Goal: Information Seeking & Learning: Understand process/instructions

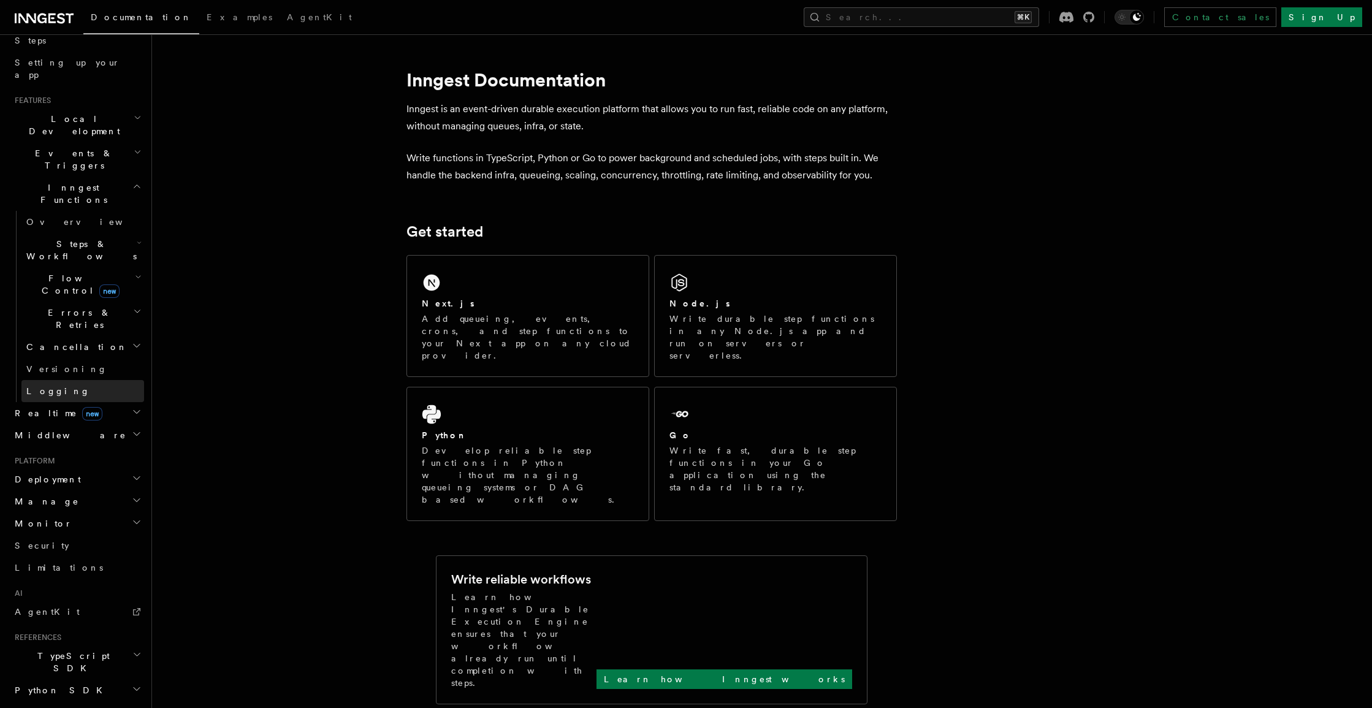
scroll to position [215, 0]
click at [51, 273] on span "Flow Control new" at bounding box center [77, 285] width 113 height 25
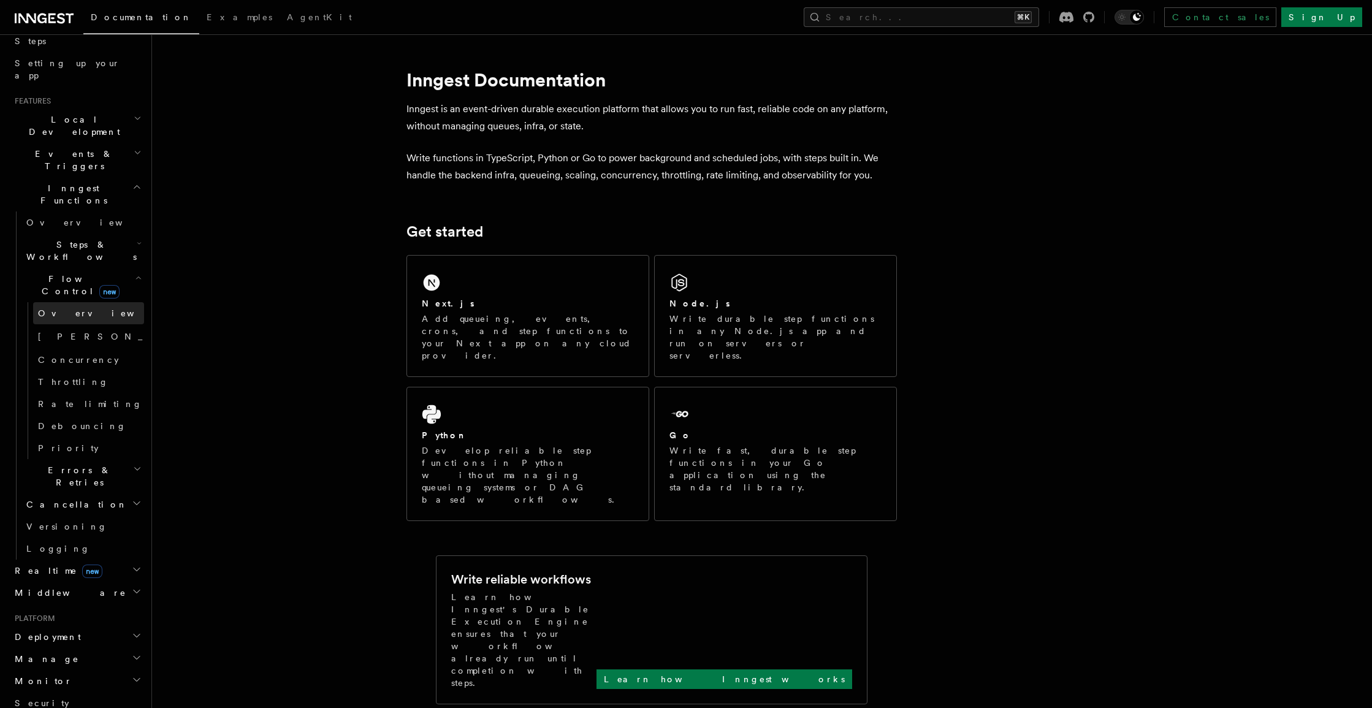
click at [60, 307] on span "Overview" at bounding box center [101, 313] width 126 height 12
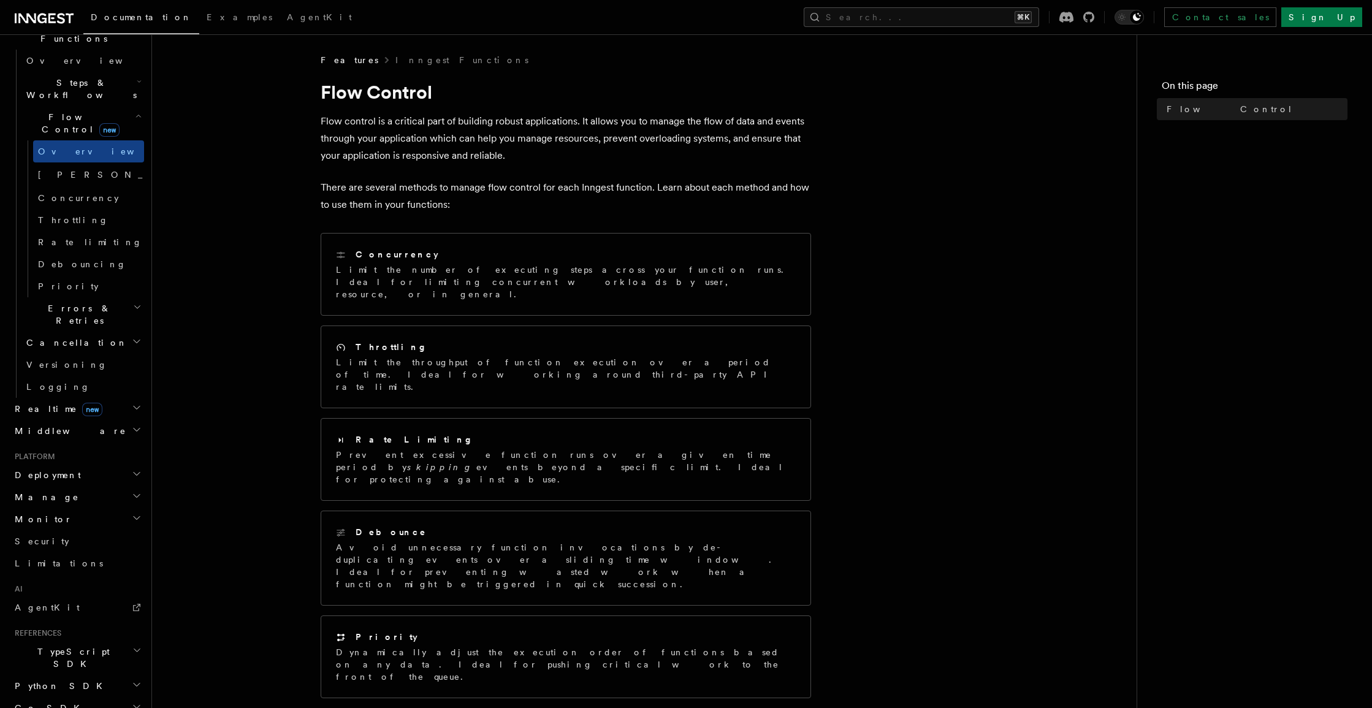
scroll to position [387, 0]
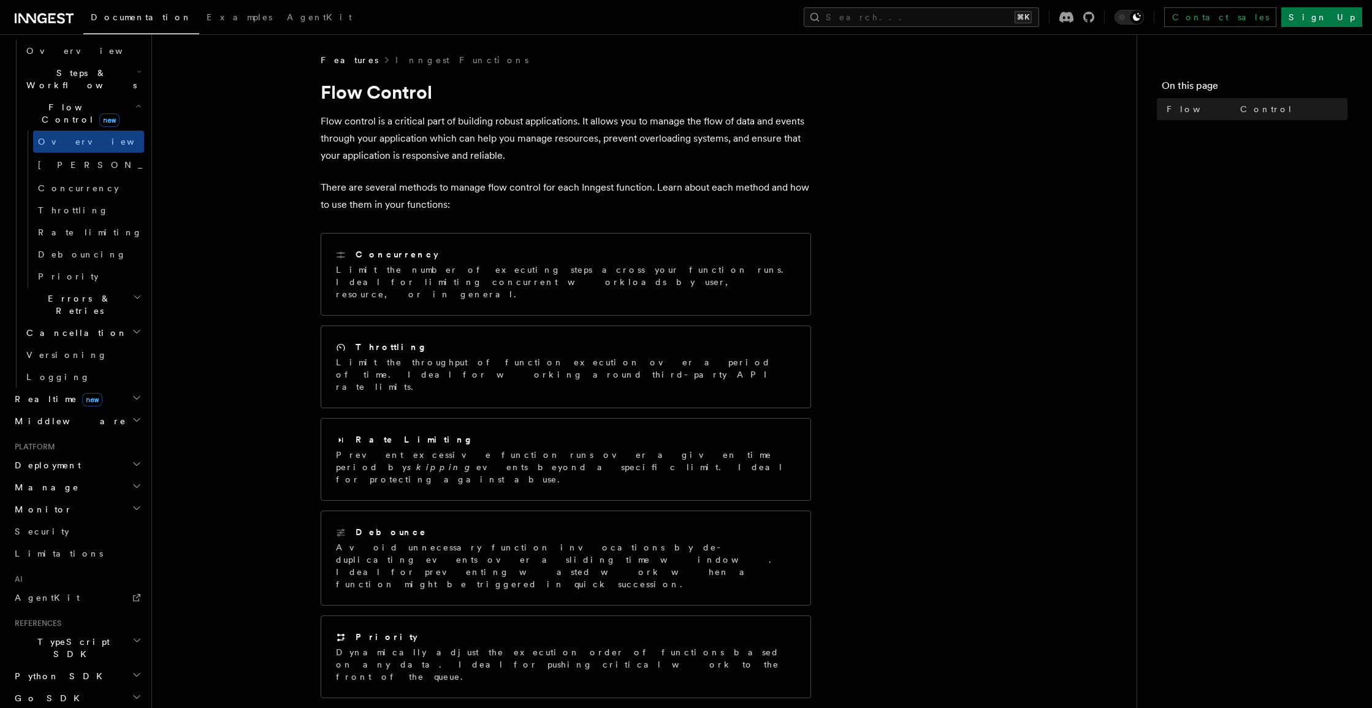
click at [39, 393] on span "Realtime new" at bounding box center [56, 399] width 93 height 12
click at [40, 416] on span "Overview" at bounding box center [89, 421] width 126 height 10
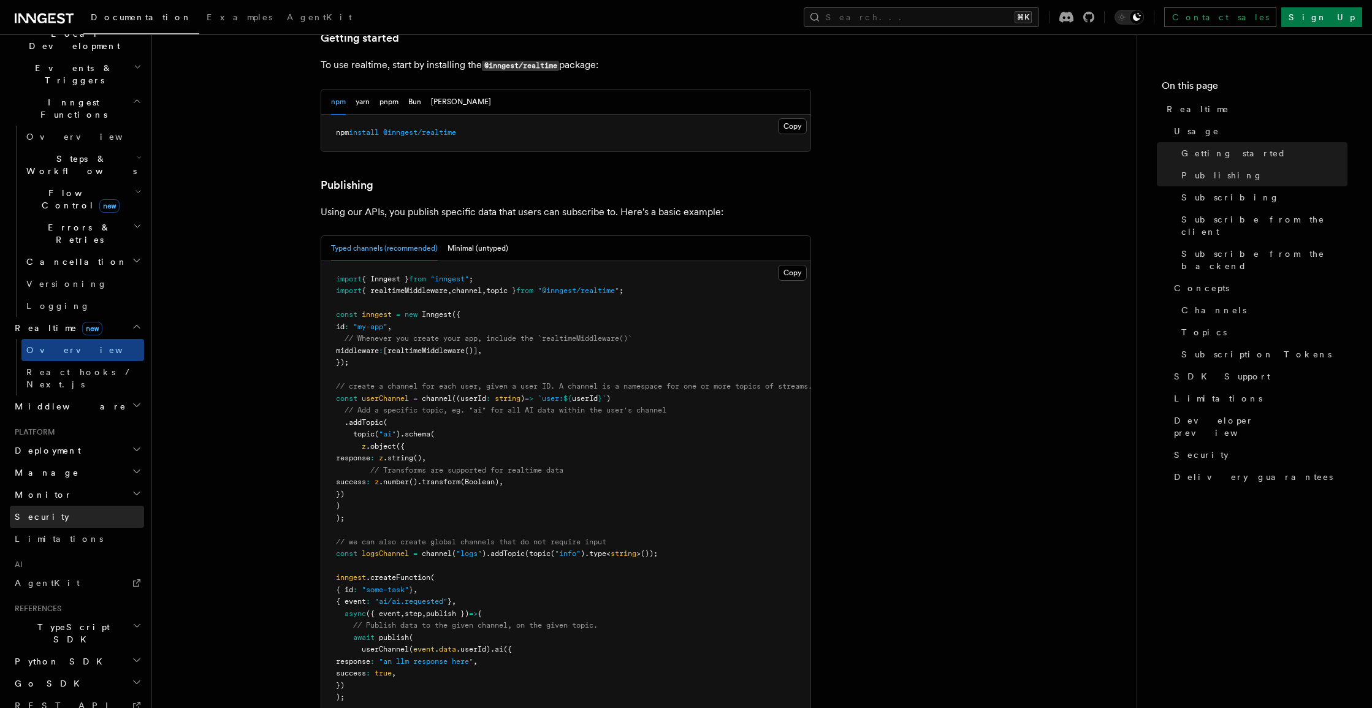
scroll to position [300, 0]
click at [51, 445] on span "Deployment" at bounding box center [45, 451] width 71 height 12
click at [45, 462] on link "Overview" at bounding box center [82, 473] width 123 height 22
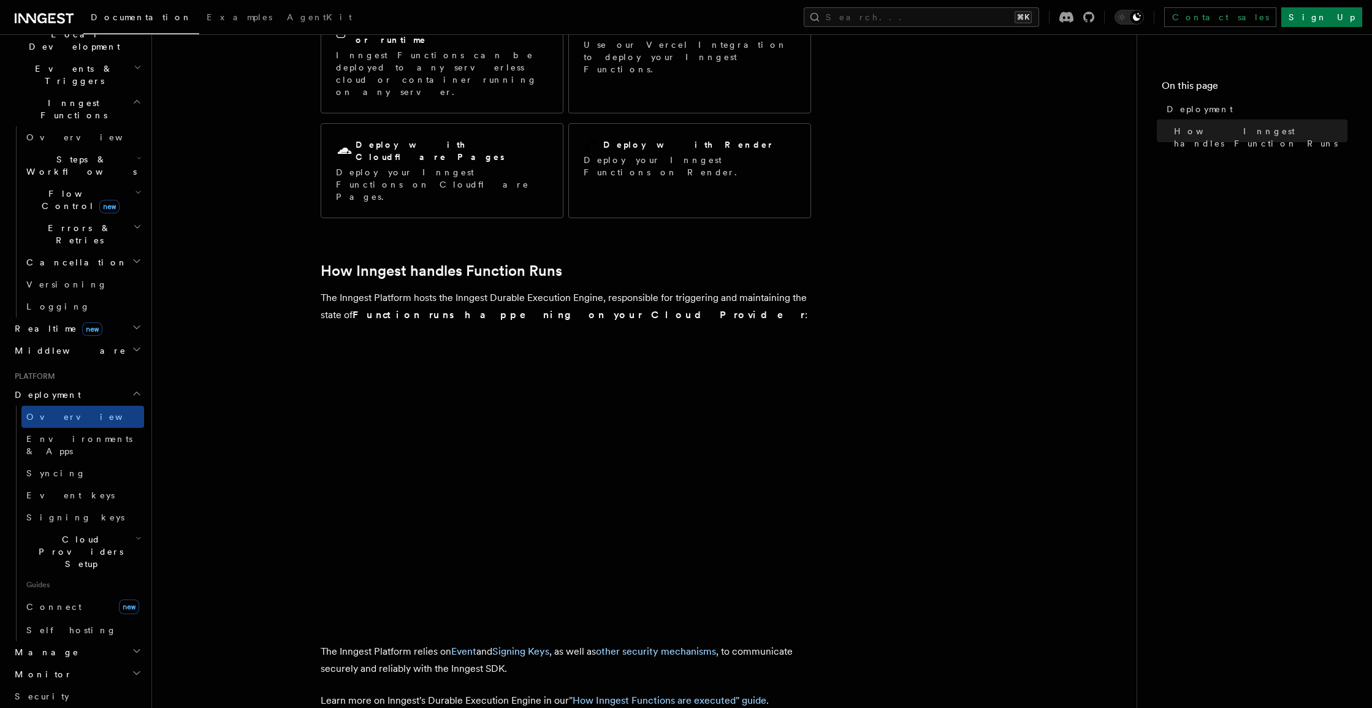
scroll to position [160, 0]
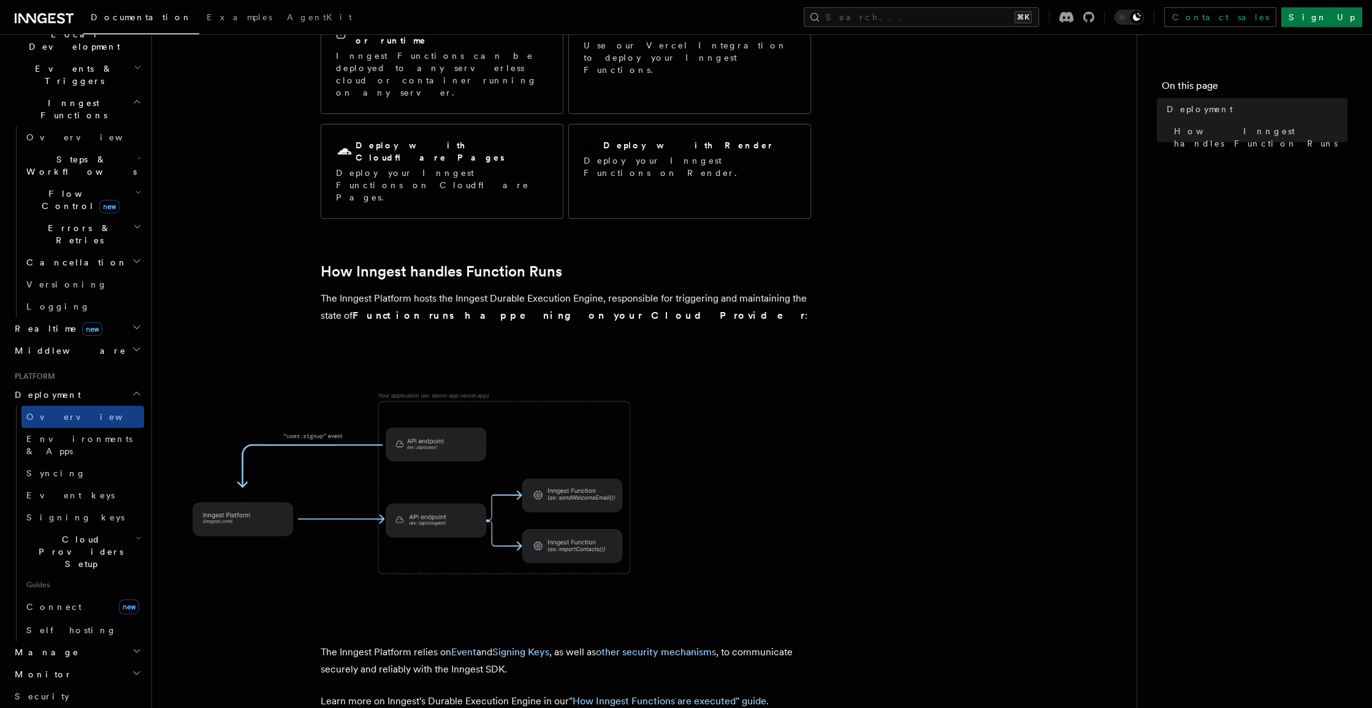
click at [87, 533] on span "Cloud Providers Setup" at bounding box center [78, 551] width 114 height 37
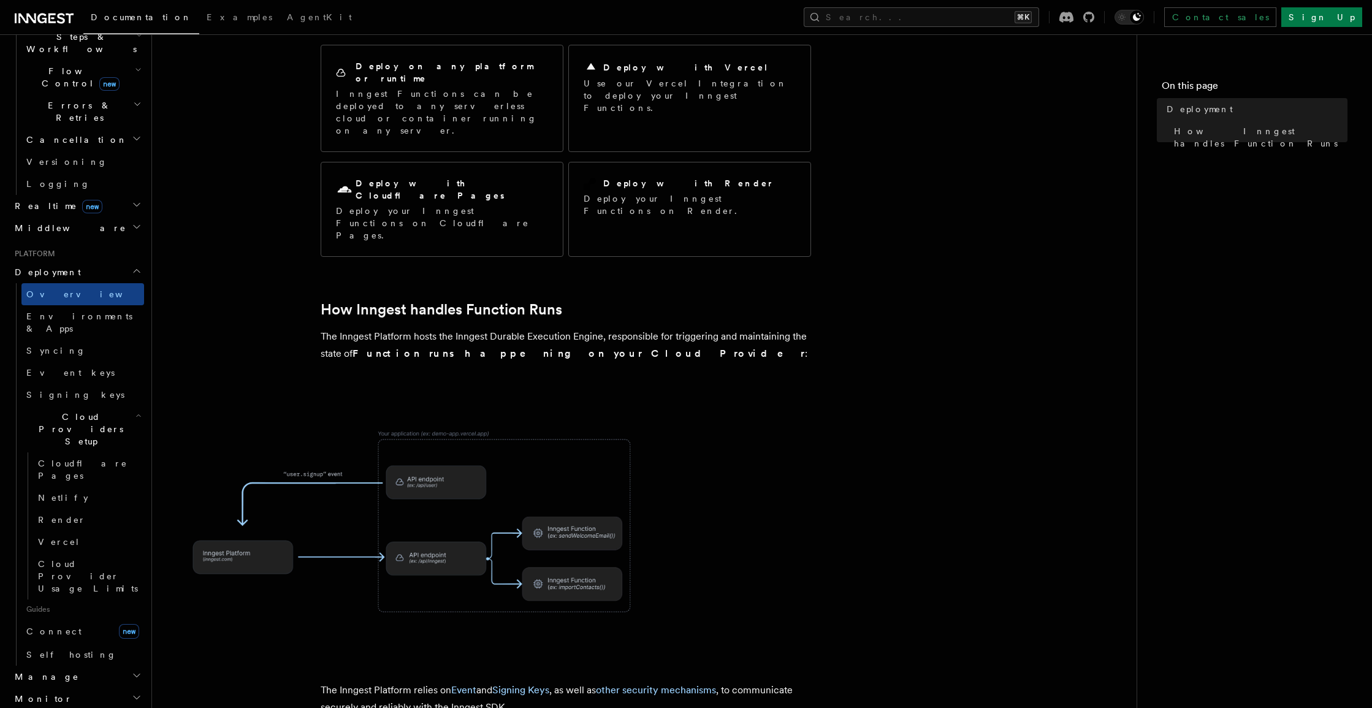
scroll to position [105, 0]
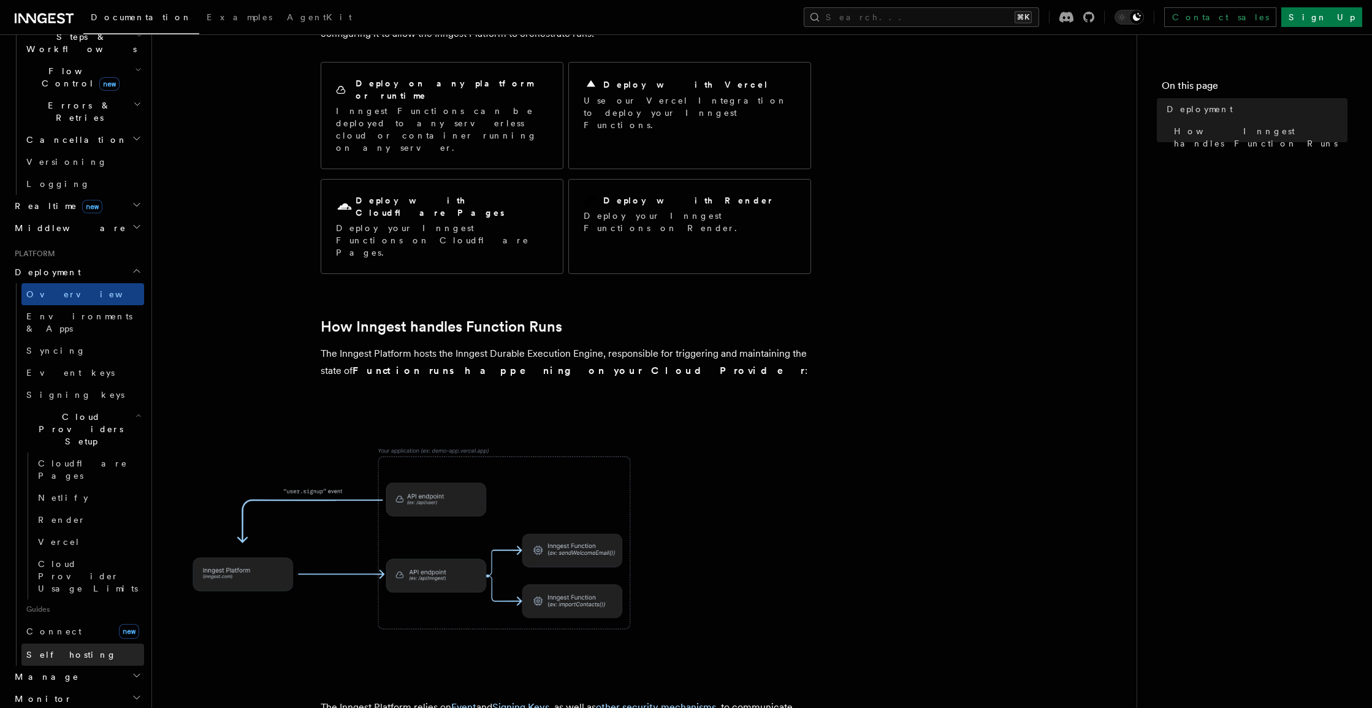
click at [59, 650] on span "Self hosting" at bounding box center [71, 655] width 90 height 10
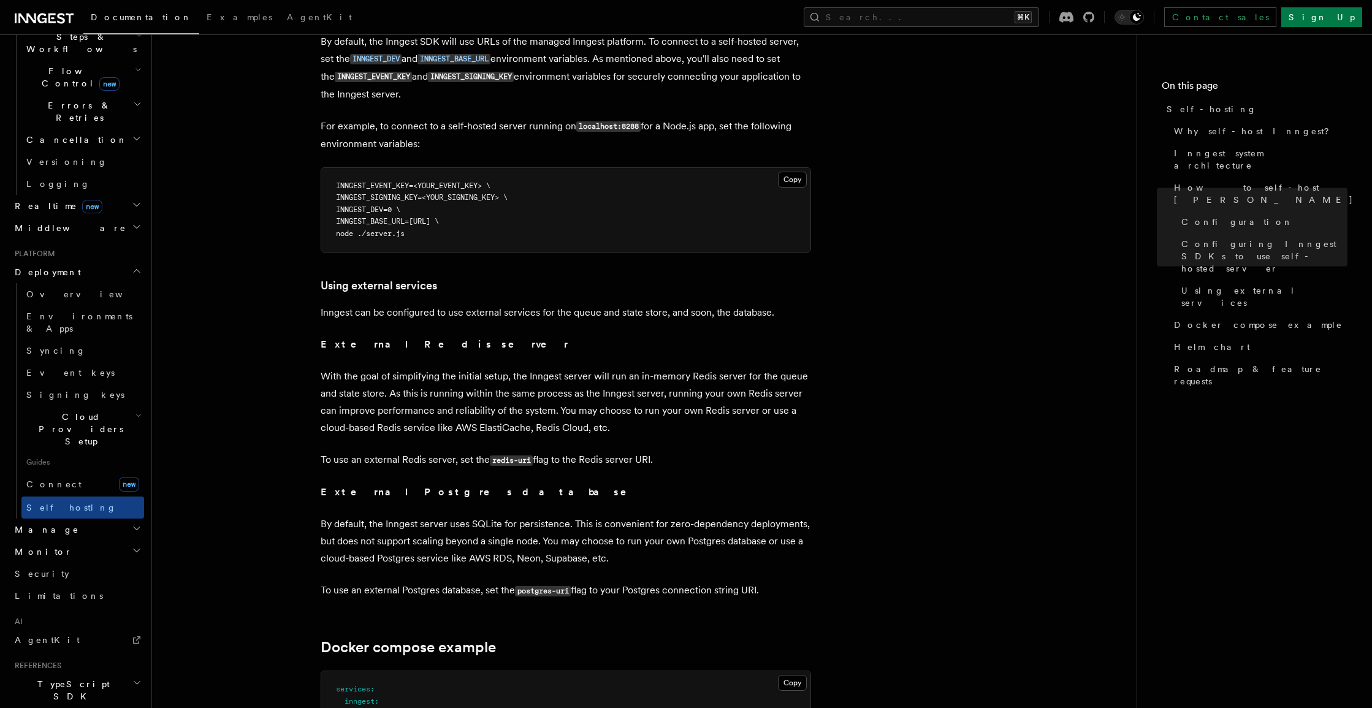
scroll to position [2716, 0]
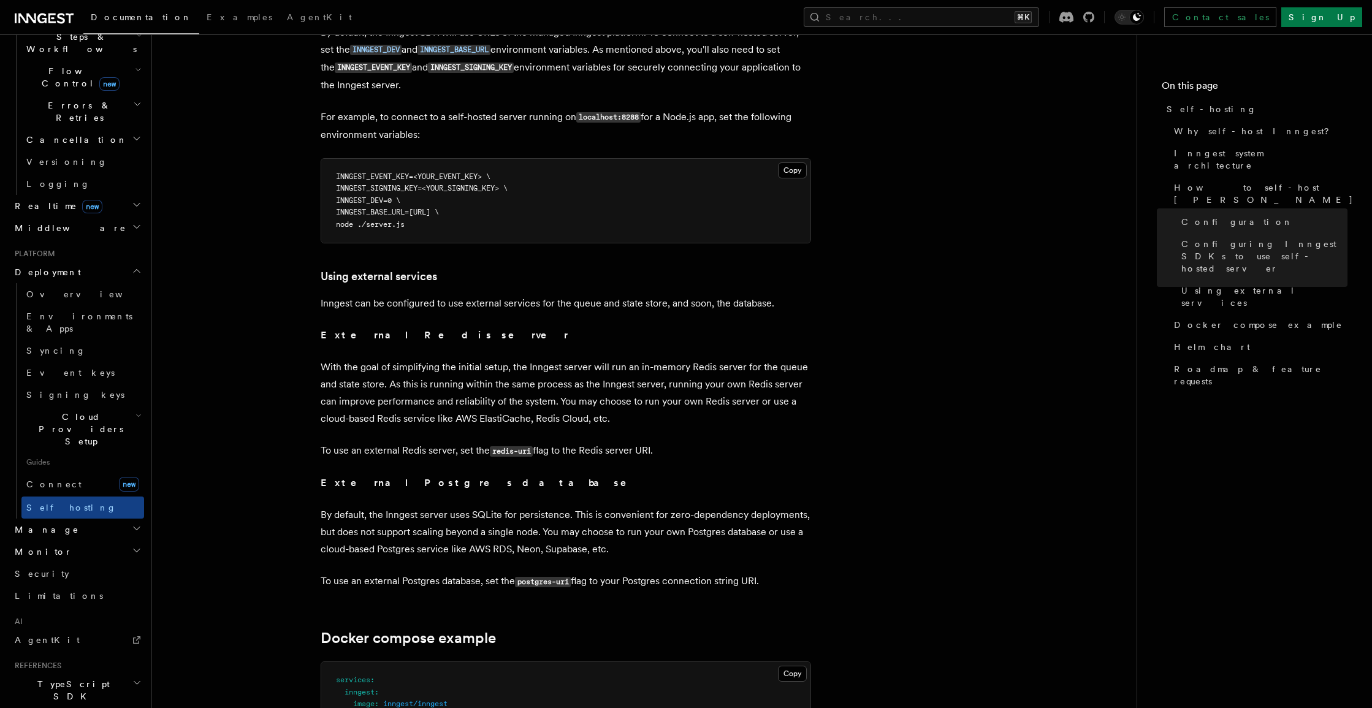
click at [427, 376] on p "With the goal of simplifying the initial setup, the Inngest server will run an …" at bounding box center [566, 393] width 490 height 69
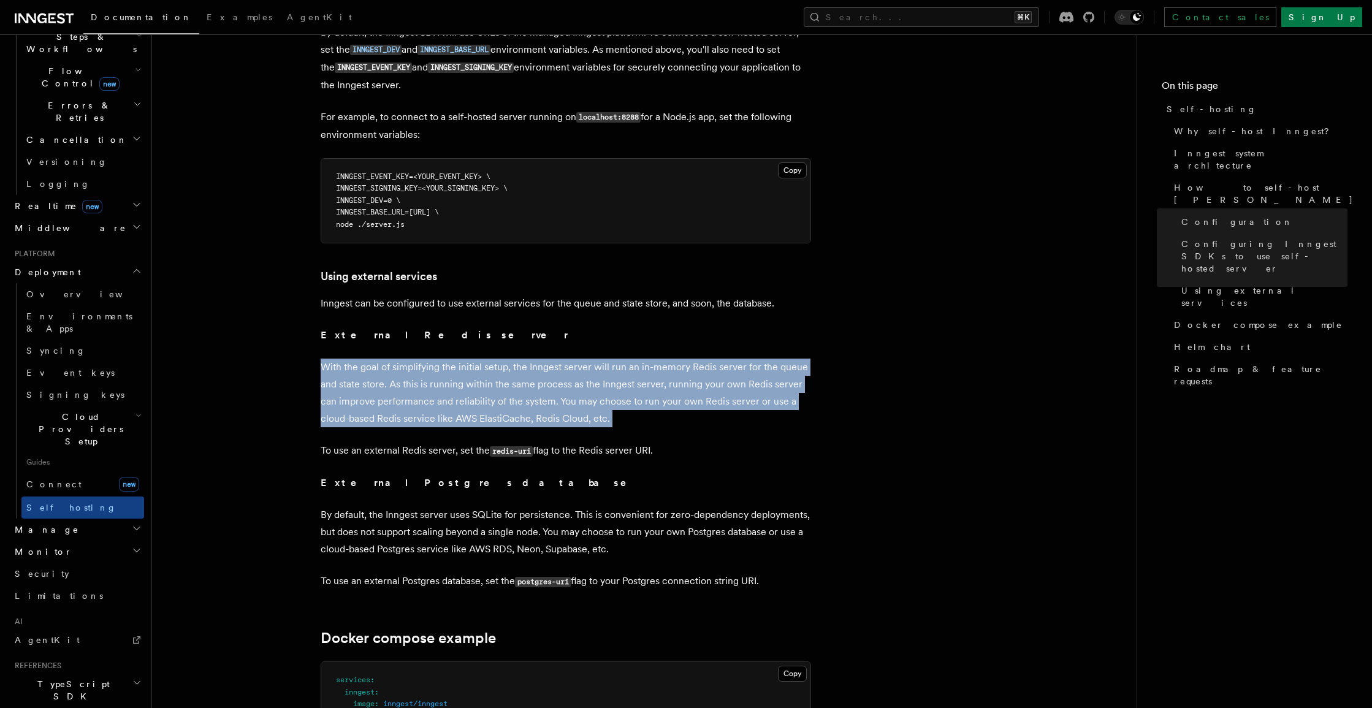
click at [427, 376] on p "With the goal of simplifying the initial setup, the Inngest server will run an …" at bounding box center [566, 393] width 490 height 69
click at [513, 374] on p "With the goal of simplifying the initial setup, the Inngest server will run an …" at bounding box center [566, 393] width 490 height 69
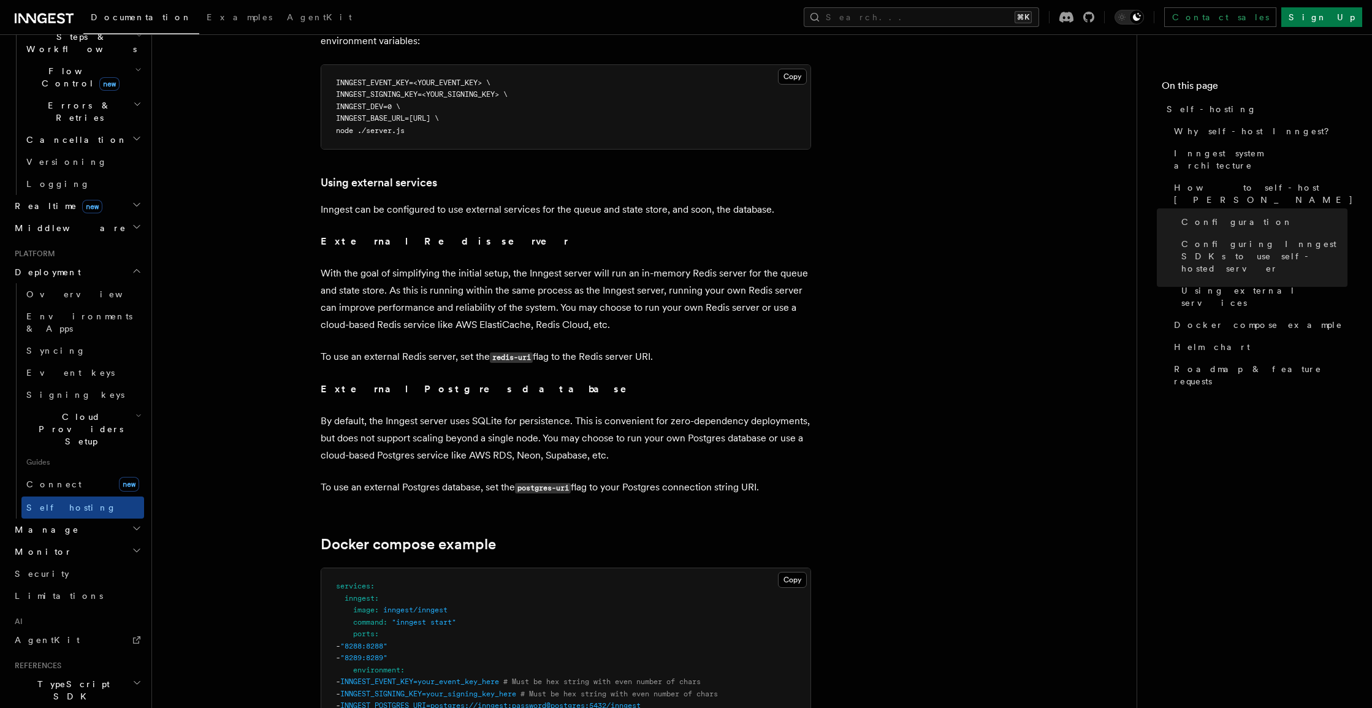
scroll to position [2813, 0]
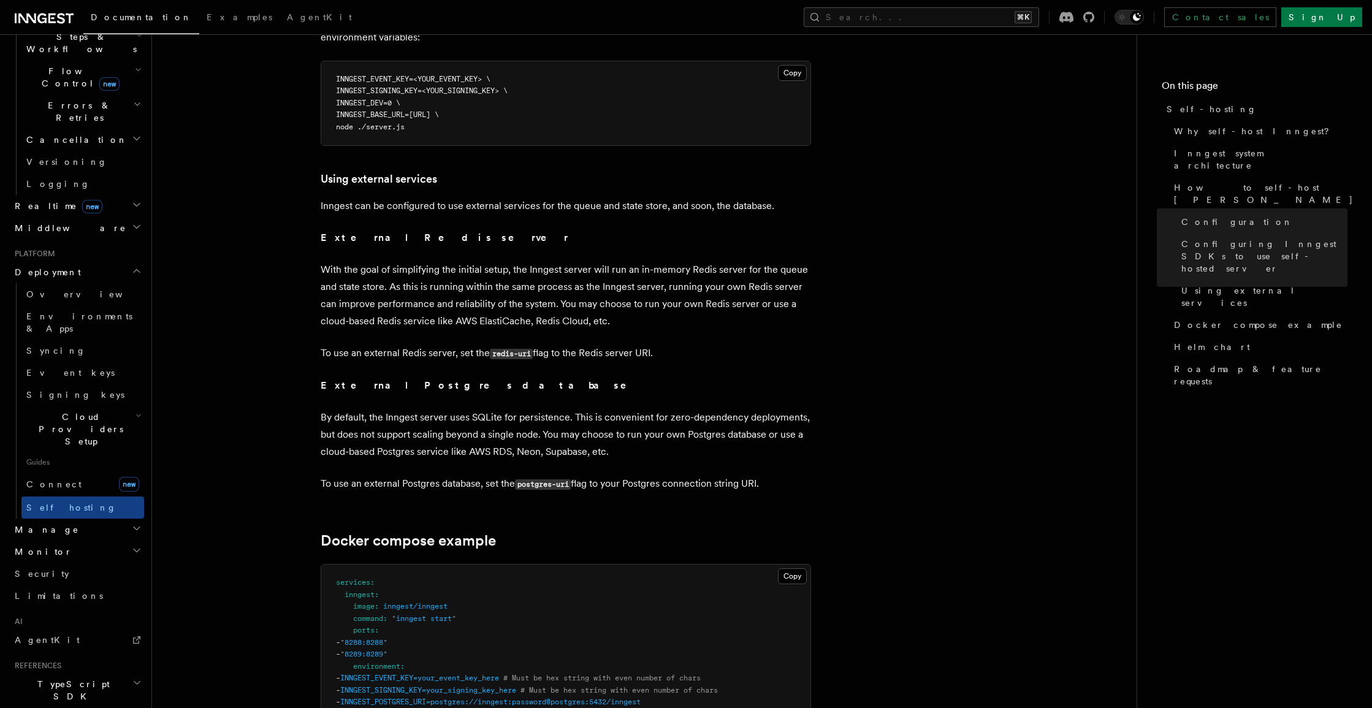
click at [440, 409] on p "By default, the Inngest server uses SQLite for persistence. This is convenient …" at bounding box center [566, 434] width 490 height 51
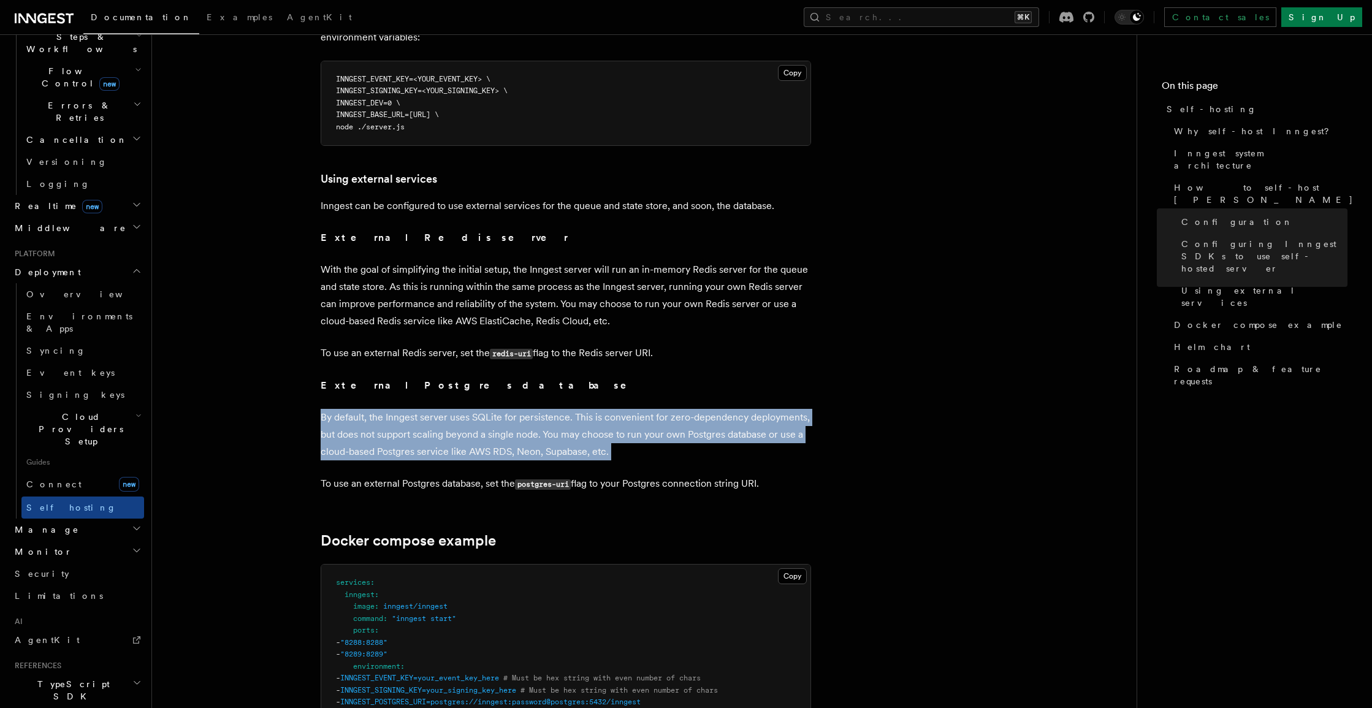
click at [440, 409] on p "By default, the Inngest server uses SQLite for persistence. This is convenient …" at bounding box center [566, 434] width 490 height 51
click at [502, 409] on p "By default, the Inngest server uses SQLite for persistence. This is convenient …" at bounding box center [566, 434] width 490 height 51
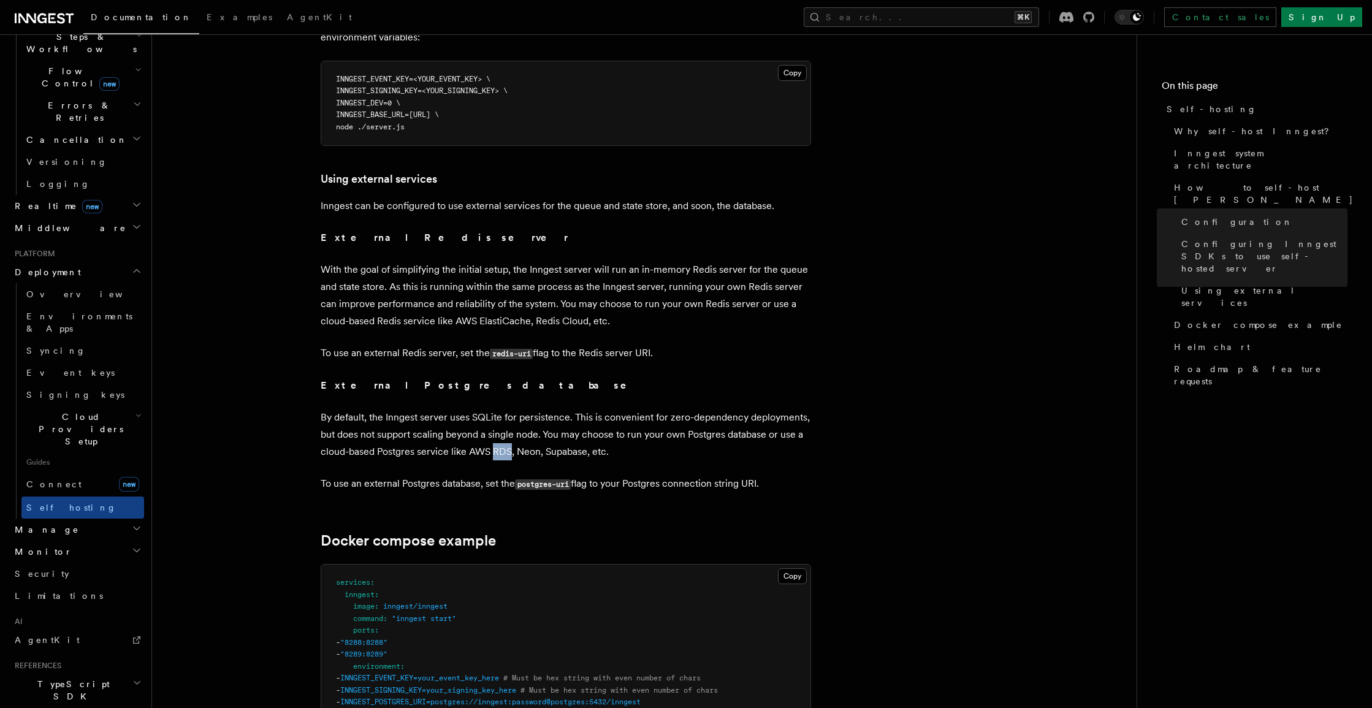
click at [502, 409] on p "By default, the Inngest server uses SQLite for persistence. This is convenient …" at bounding box center [566, 434] width 490 height 51
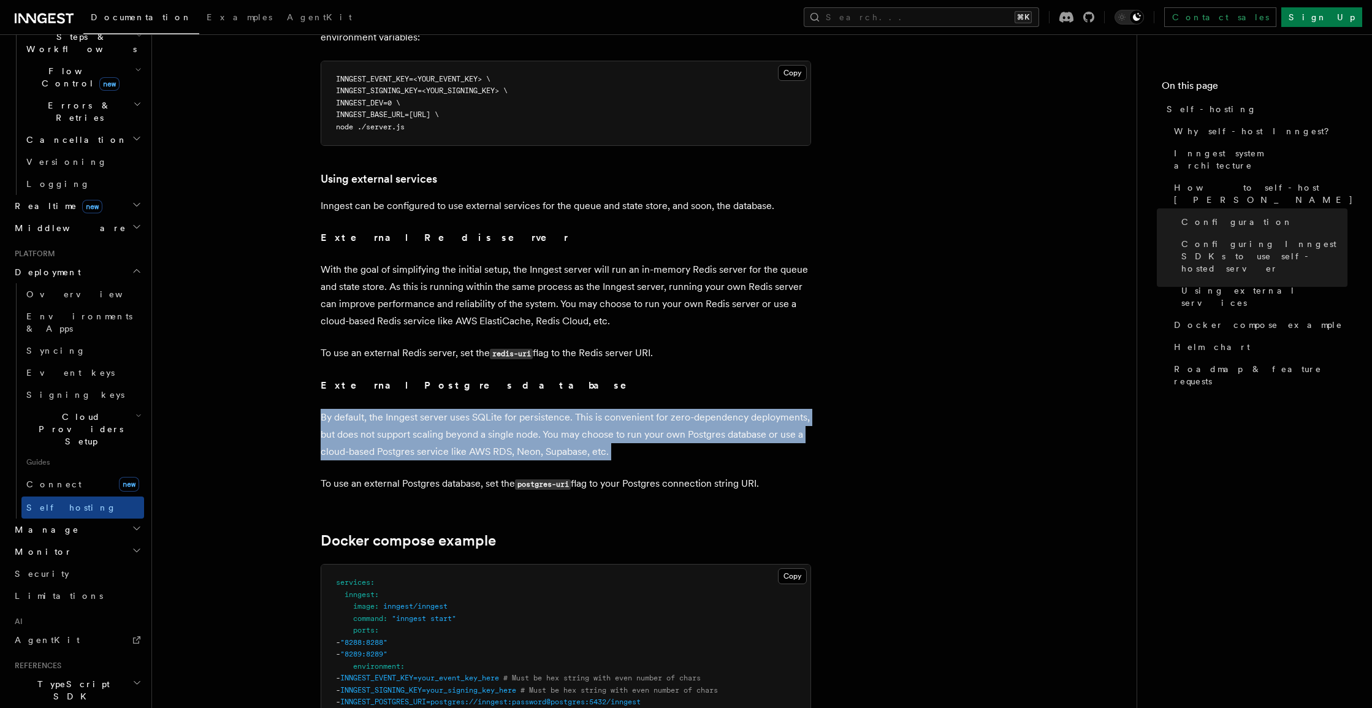
click at [502, 409] on p "By default, the Inngest server uses SQLite for persistence. This is convenient …" at bounding box center [566, 434] width 490 height 51
click at [583, 409] on p "By default, the Inngest server uses SQLite for persistence. This is convenient …" at bounding box center [566, 434] width 490 height 51
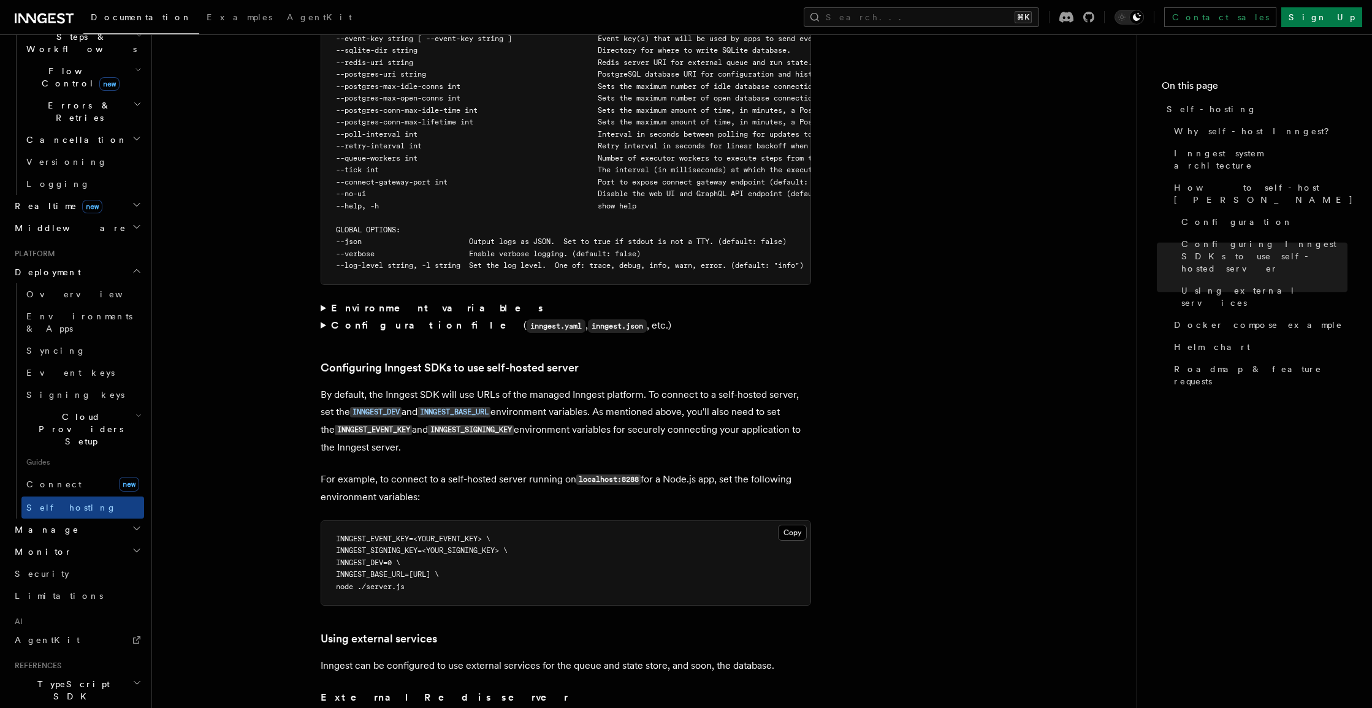
scroll to position [2193, 0]
